Goal: Information Seeking & Learning: Learn about a topic

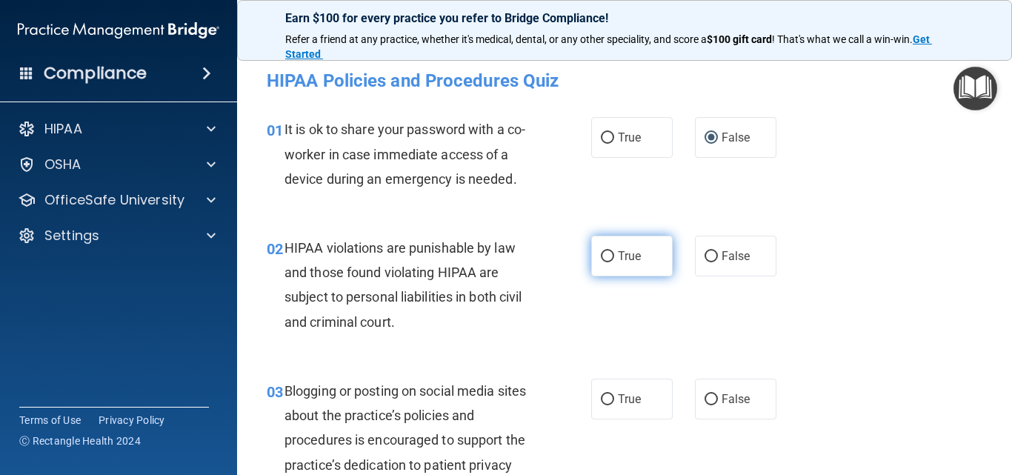
click at [611, 265] on label "True" at bounding box center [632, 256] width 82 height 41
click at [611, 262] on input "True" at bounding box center [607, 256] width 13 height 11
radio input "true"
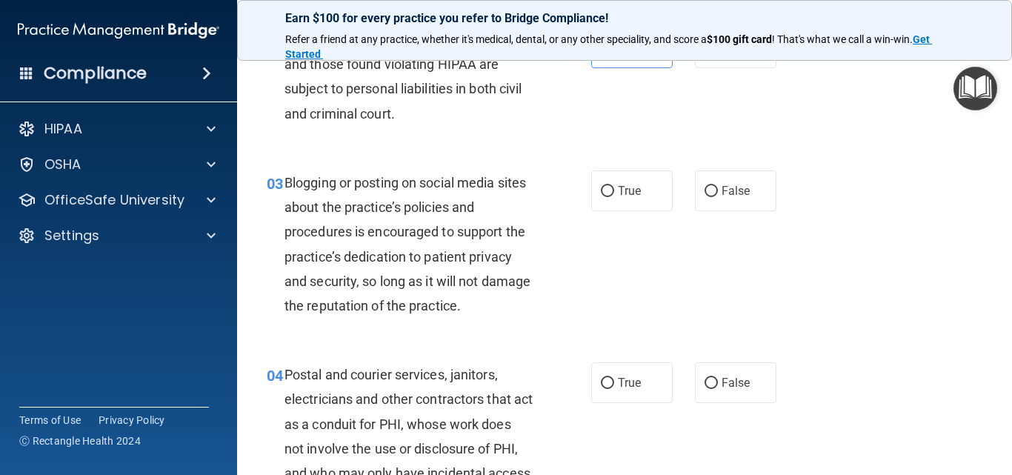
scroll to position [299, 0]
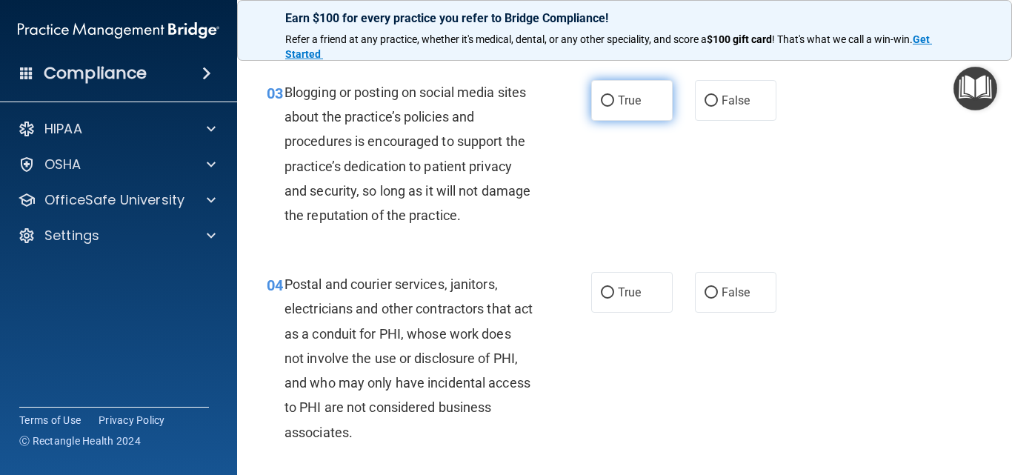
click at [617, 110] on label "True" at bounding box center [632, 100] width 82 height 41
click at [614, 107] on input "True" at bounding box center [607, 101] width 13 height 11
radio input "true"
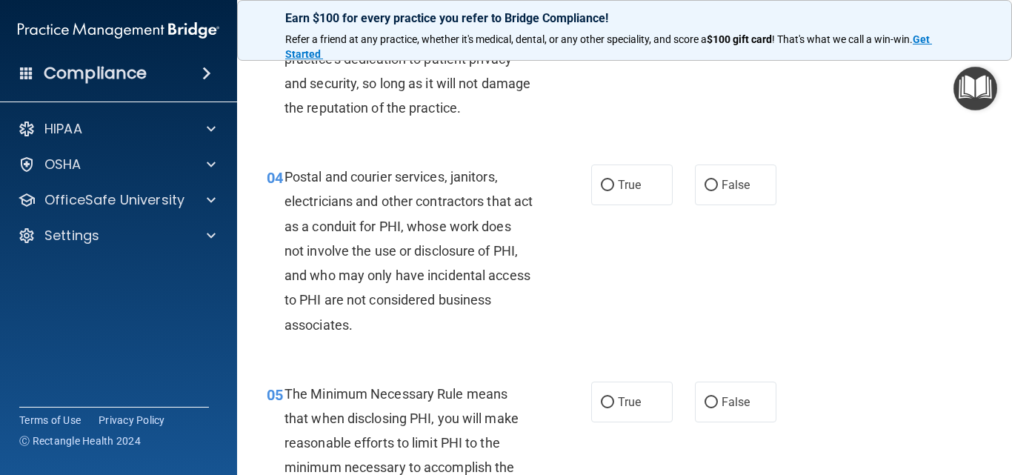
scroll to position [424, 0]
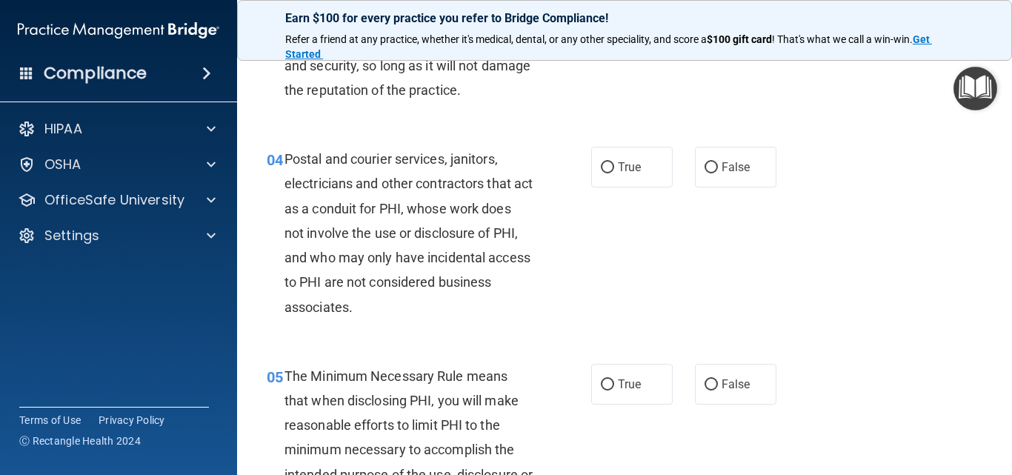
drag, startPoint x: 494, startPoint y: 274, endPoint x: 868, endPoint y: 245, distance: 375.4
click at [868, 245] on div "04 Postal and courier services, janitors, electricians and other contractors th…" at bounding box center [625, 236] width 738 height 217
click at [741, 185] on label "False" at bounding box center [736, 167] width 82 height 41
click at [718, 173] on input "False" at bounding box center [711, 167] width 13 height 11
radio input "true"
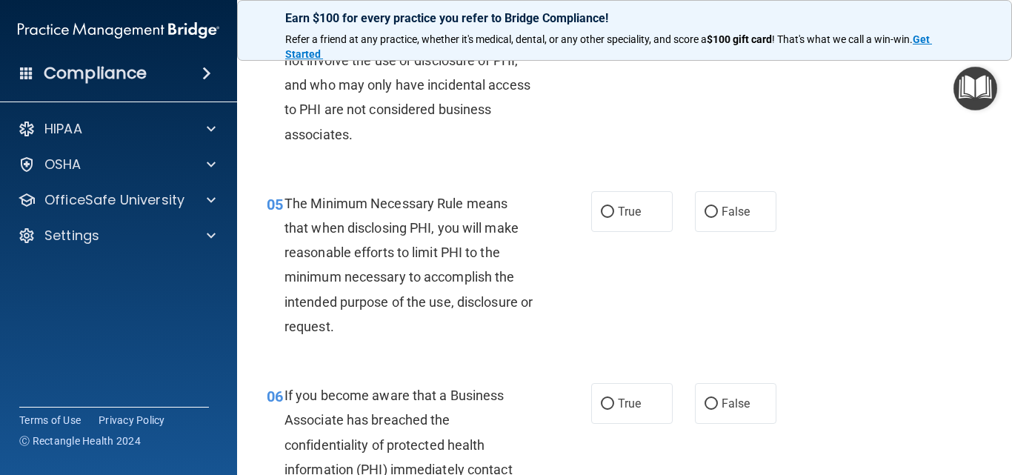
scroll to position [687, 0]
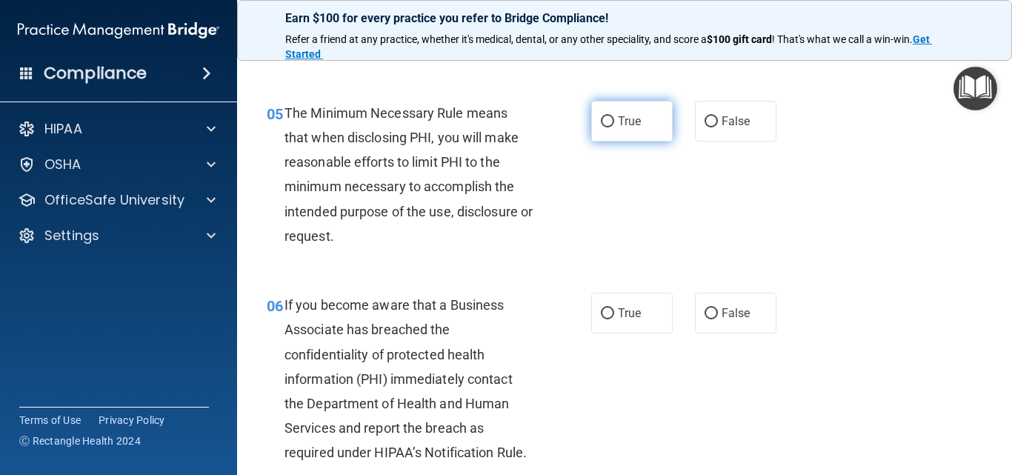
click at [618, 122] on span "True" at bounding box center [629, 121] width 23 height 14
click at [614, 122] on input "True" at bounding box center [607, 121] width 13 height 11
radio input "true"
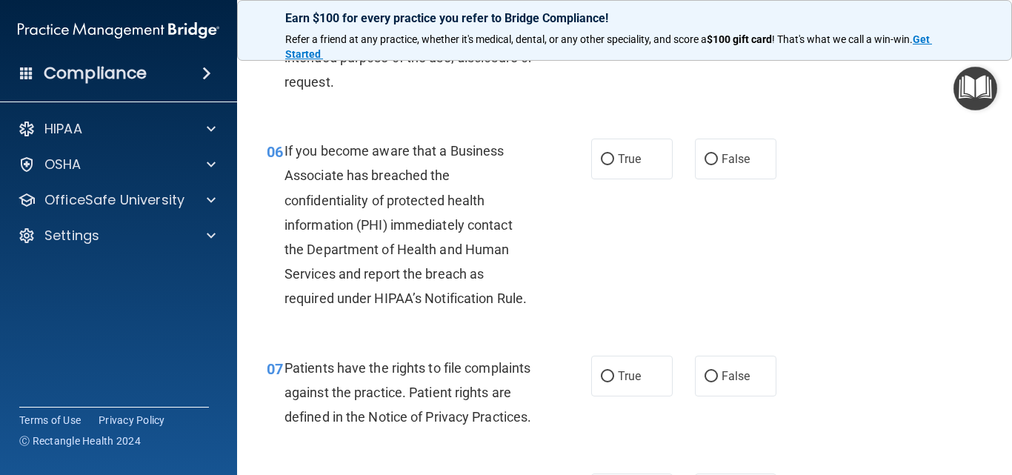
scroll to position [869, 0]
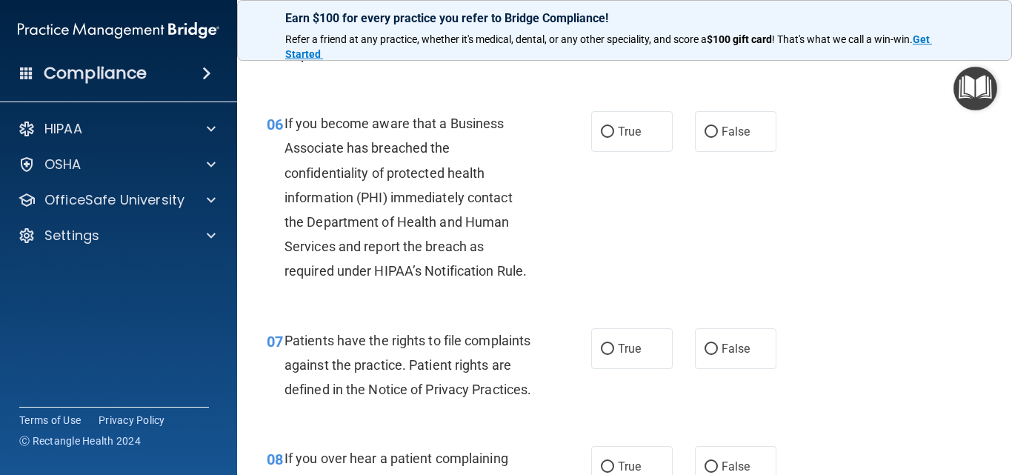
click at [560, 120] on div "06 If you become aware that a Business Associate has breached the confidentiali…" at bounding box center [429, 201] width 369 height 180
drag, startPoint x: 565, startPoint y: 119, endPoint x: 540, endPoint y: 102, distance: 30.4
click at [565, 121] on div "06 If you become aware that a Business Associate has breached the confidentiali…" at bounding box center [429, 201] width 369 height 180
drag, startPoint x: 548, startPoint y: 98, endPoint x: 671, endPoint y: 96, distance: 123.8
click at [550, 98] on div "06 If you become aware that a Business Associate has breached the confidentiali…" at bounding box center [625, 201] width 738 height 217
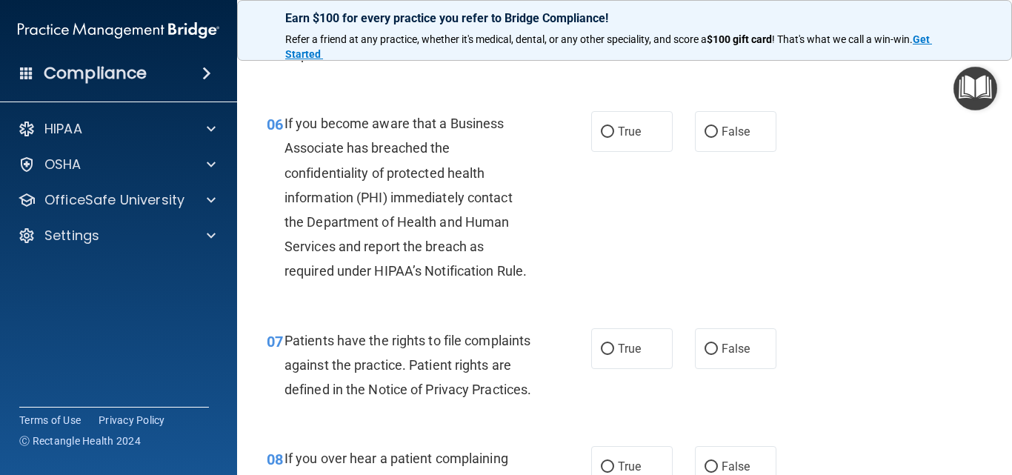
drag, startPoint x: 730, startPoint y: 107, endPoint x: 751, endPoint y: 89, distance: 27.9
click at [730, 105] on div "06 If you become aware that a Business Associate has breached the confidentiali…" at bounding box center [625, 201] width 738 height 217
click at [624, 268] on div "06 If you become aware that a Business Associate has breached the confidentiali…" at bounding box center [625, 201] width 738 height 217
